Goal: Browse casually

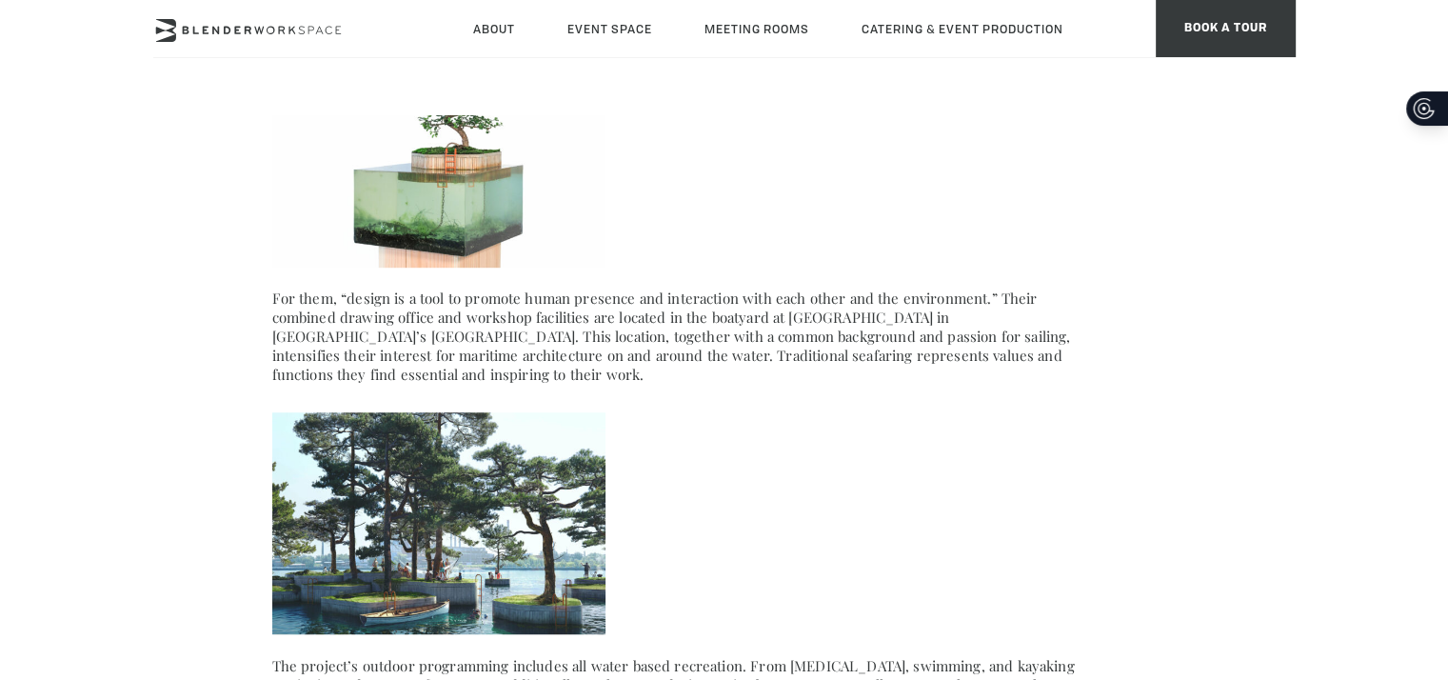
scroll to position [1333, 0]
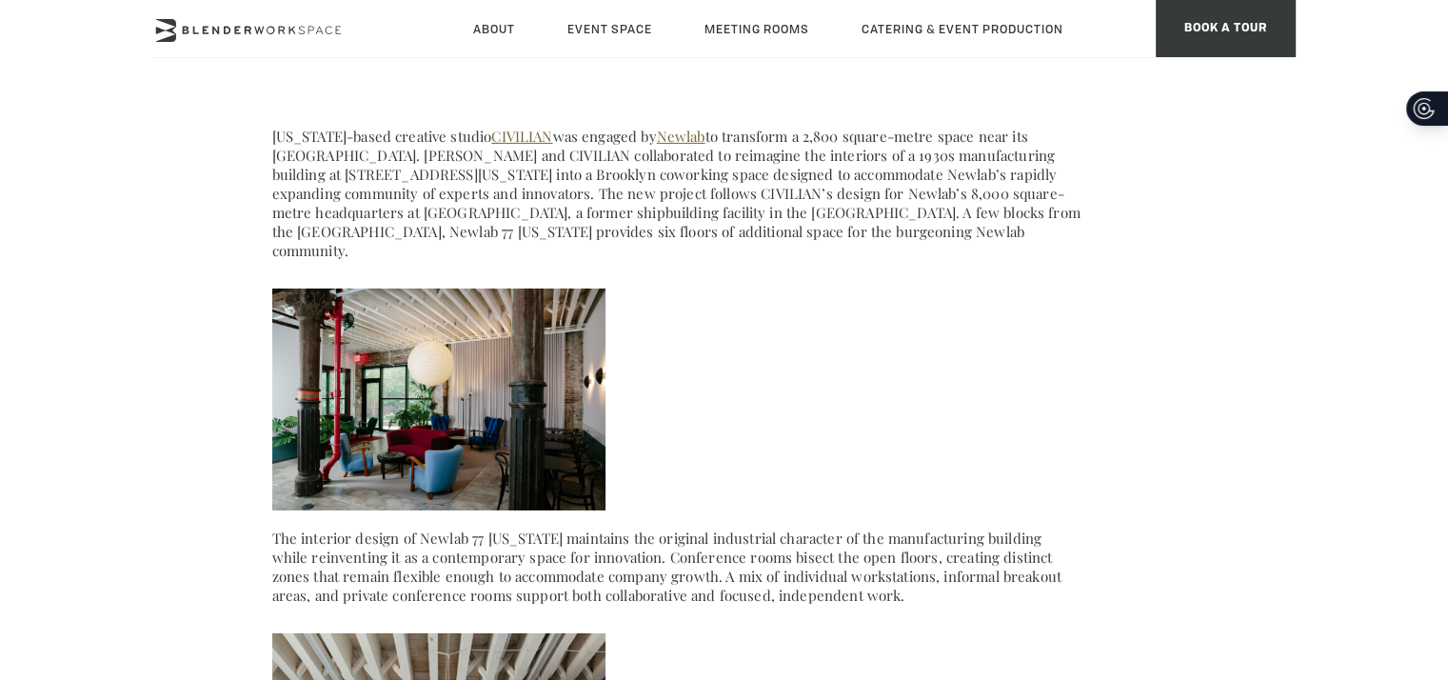
scroll to position [7044, 0]
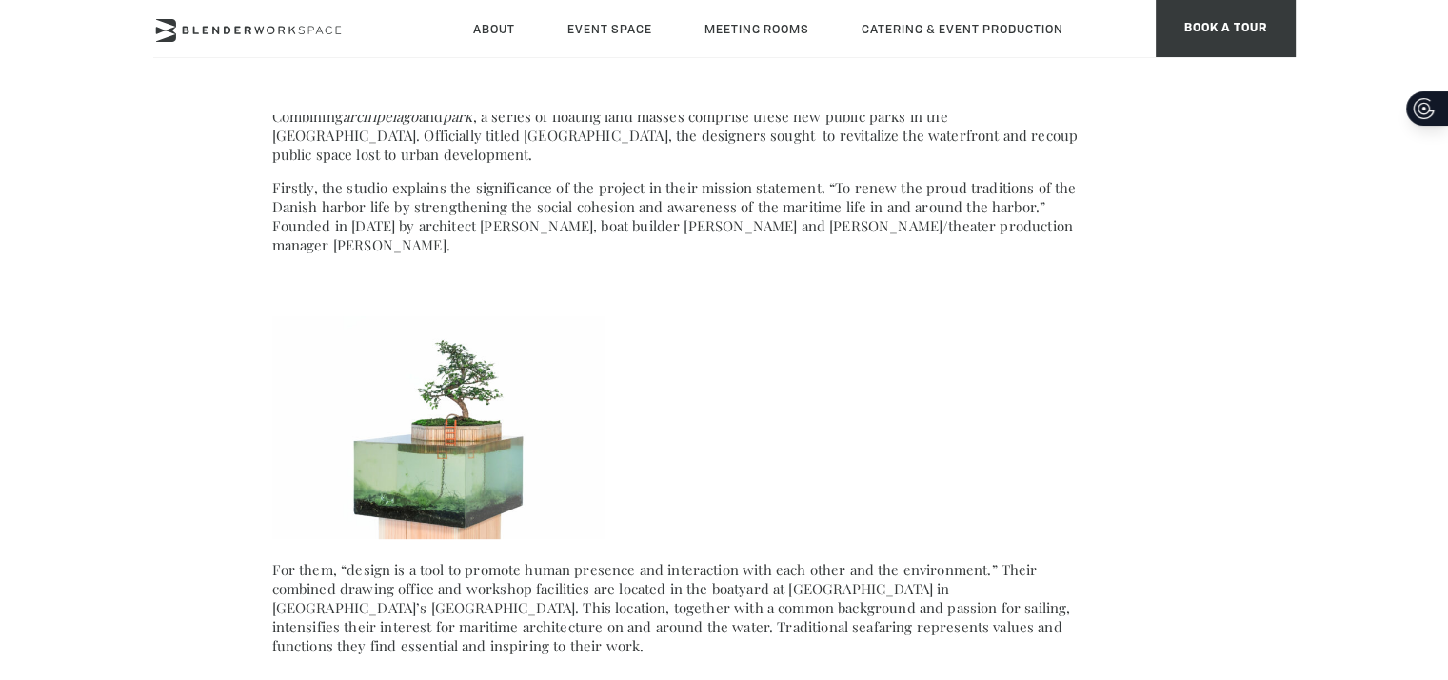
scroll to position [949, 0]
click at [396, 412] on img at bounding box center [438, 428] width 333 height 222
